Goal: Browse casually

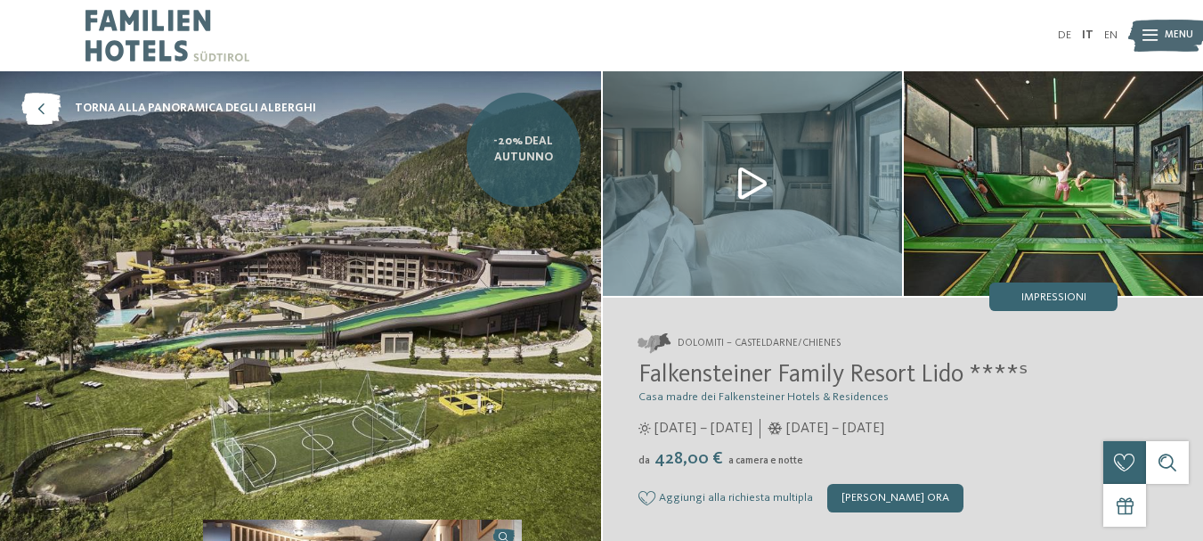
click at [548, 179] on link "-20% Deal Autunno" at bounding box center [524, 150] width 114 height 114
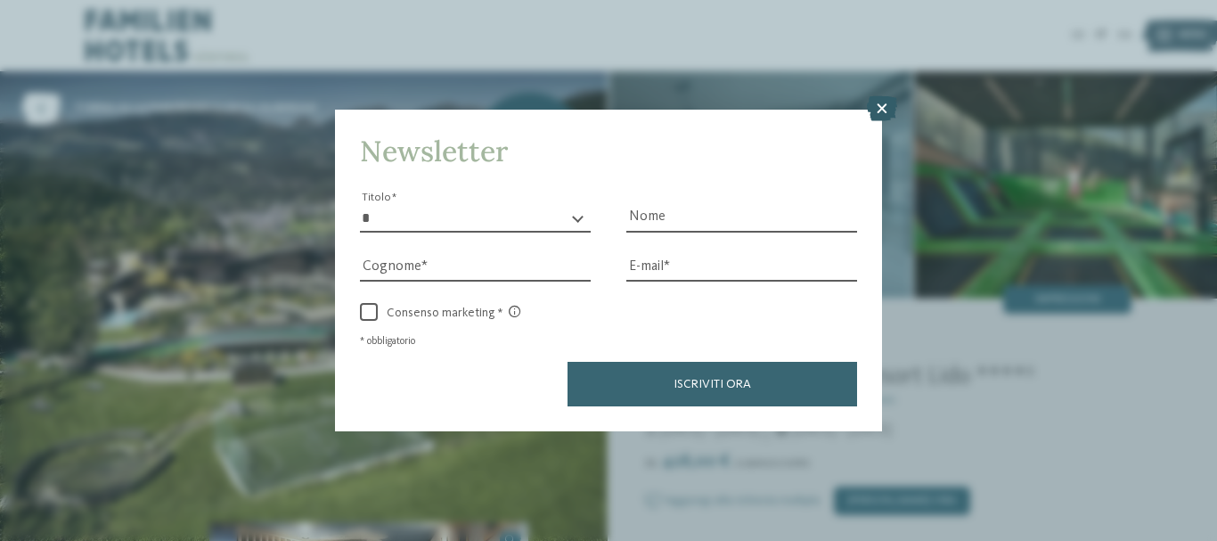
click at [884, 113] on icon at bounding box center [882, 108] width 30 height 25
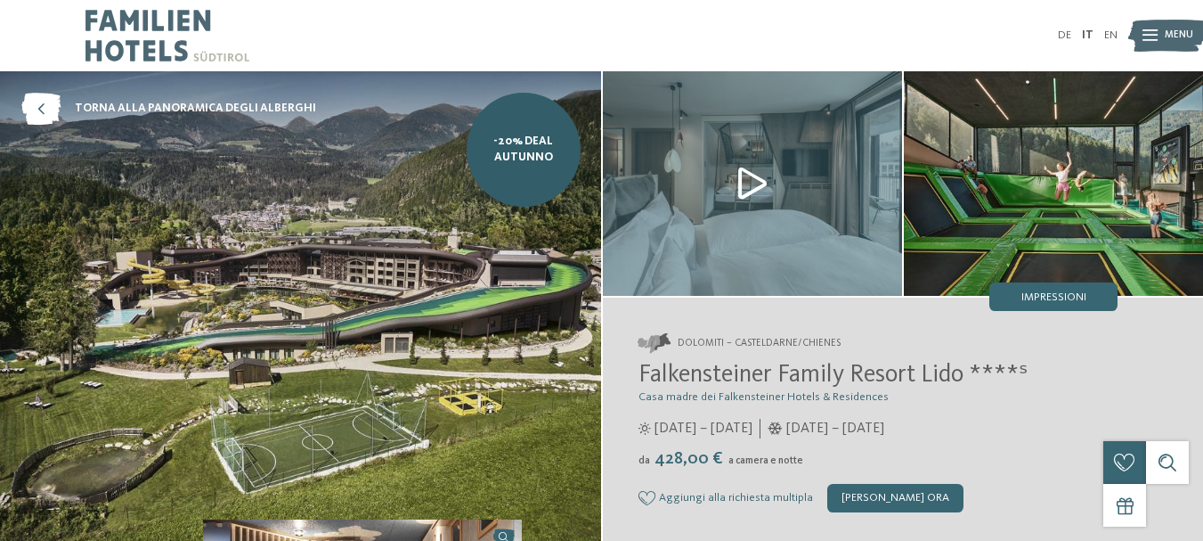
click at [168, 17] on img at bounding box center [168, 35] width 164 height 71
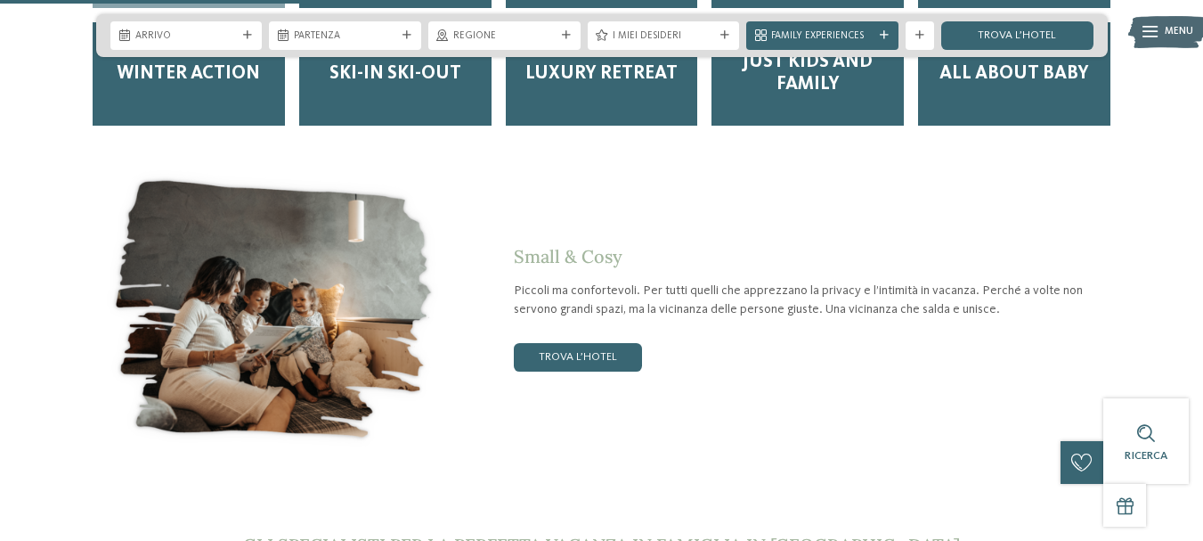
scroll to position [2594, 0]
